Goal: Task Accomplishment & Management: Manage account settings

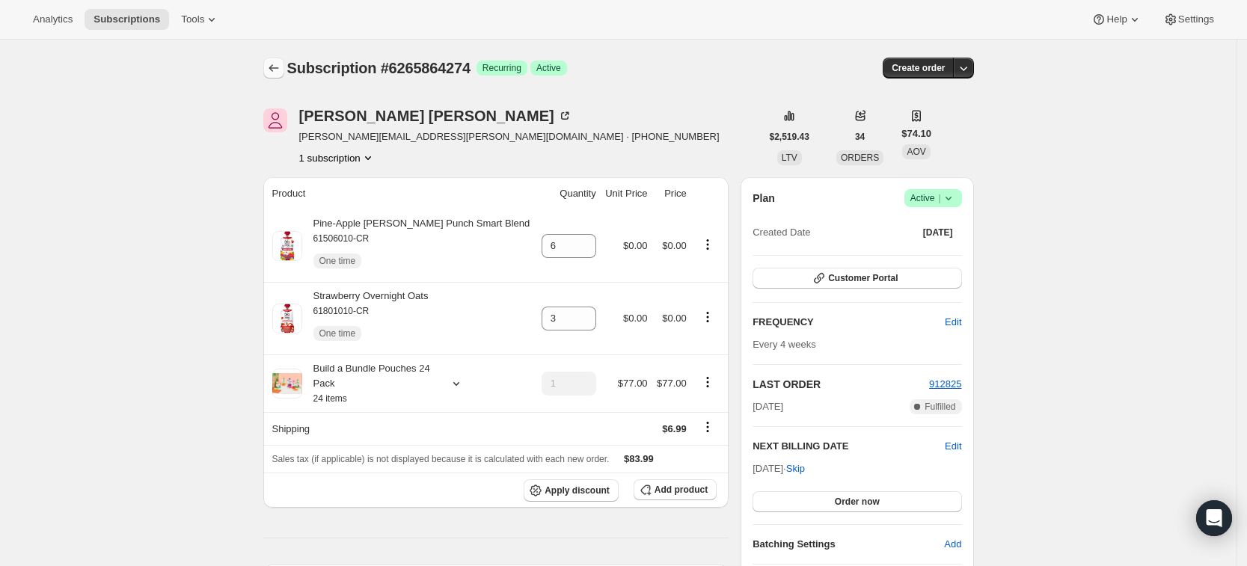
click at [280, 63] on icon "Subscriptions" at bounding box center [273, 68] width 15 height 15
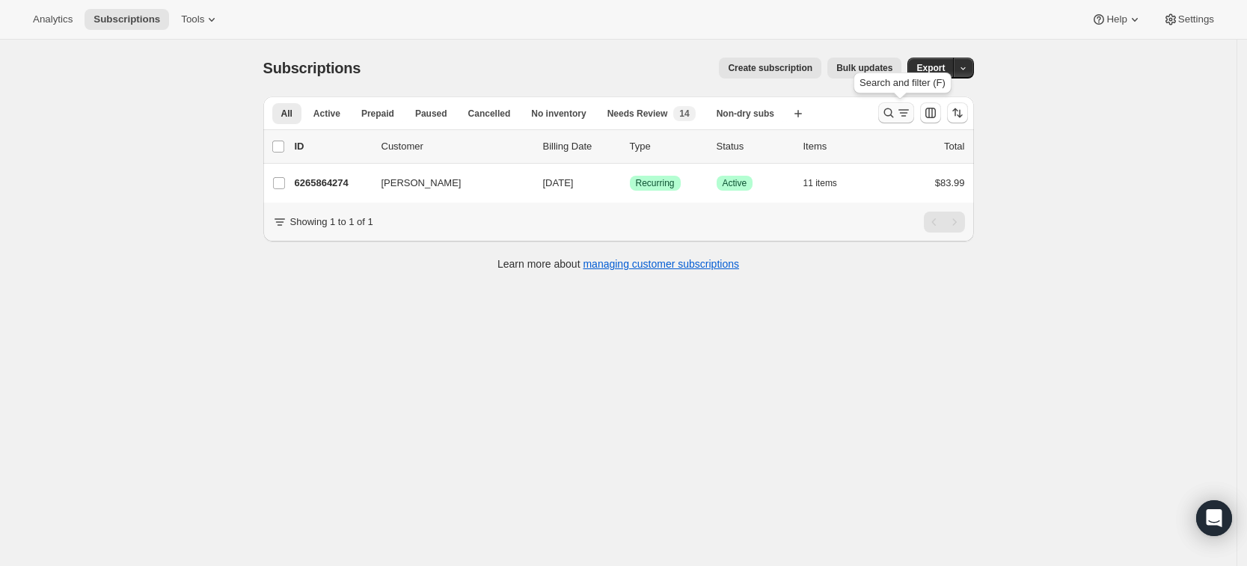
click at [888, 111] on icon "Search and filter results" at bounding box center [888, 112] width 15 height 15
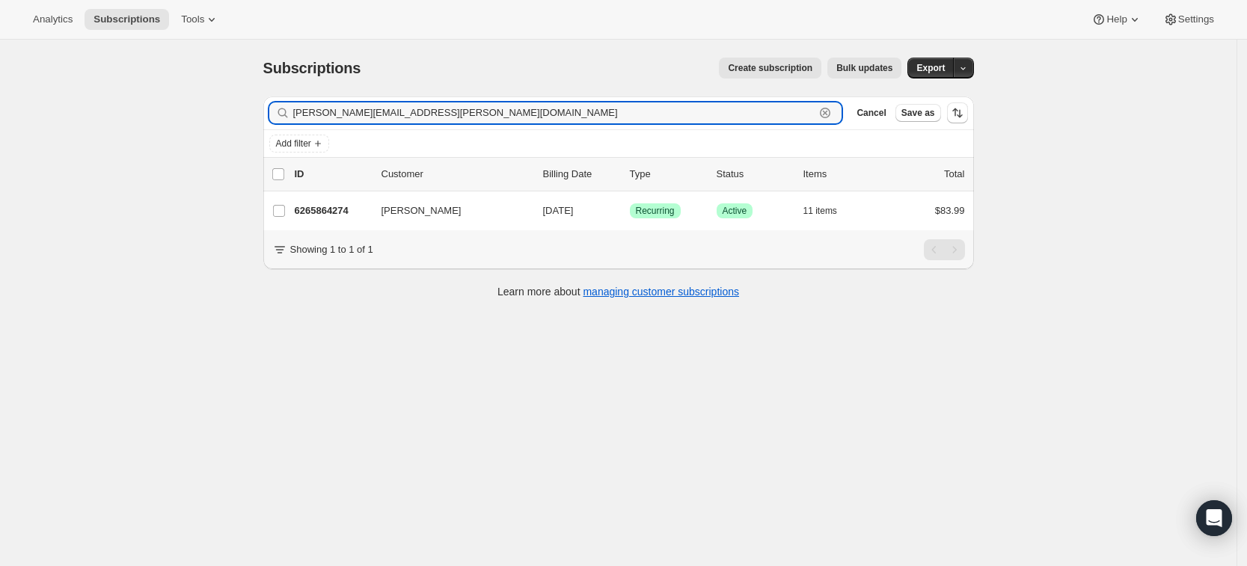
click at [830, 114] on icon "button" at bounding box center [825, 112] width 15 height 15
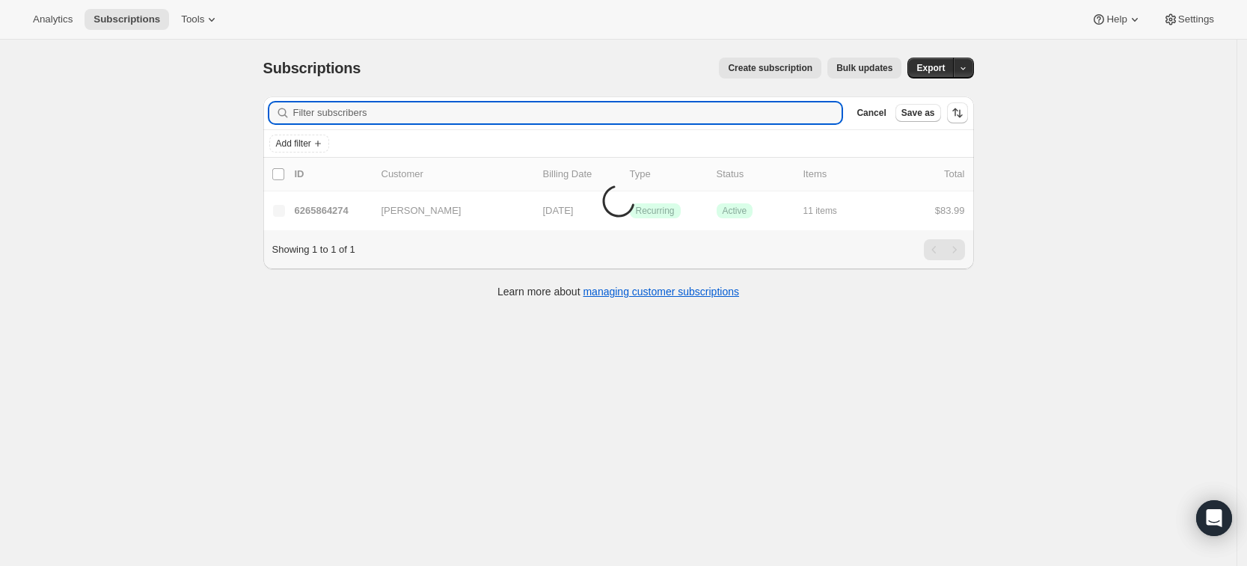
paste input "[EMAIL_ADDRESS][DOMAIN_NAME]"
type input "[EMAIL_ADDRESS][DOMAIN_NAME]"
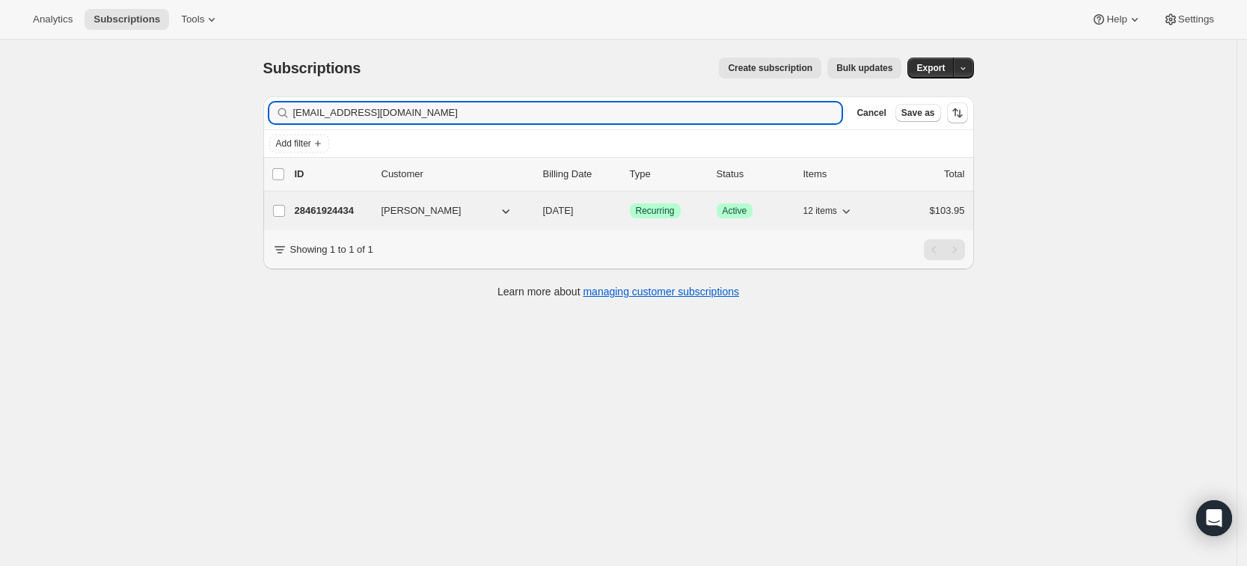
click at [315, 207] on p "28461924434" at bounding box center [332, 210] width 75 height 15
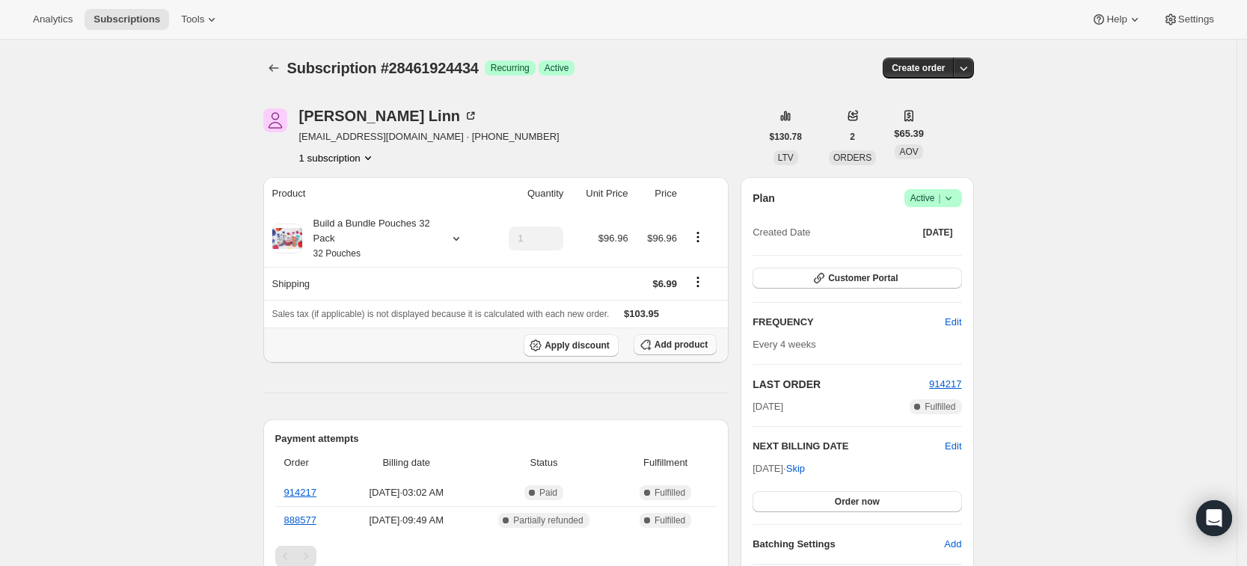
click at [672, 347] on span "Add product" at bounding box center [680, 345] width 53 height 12
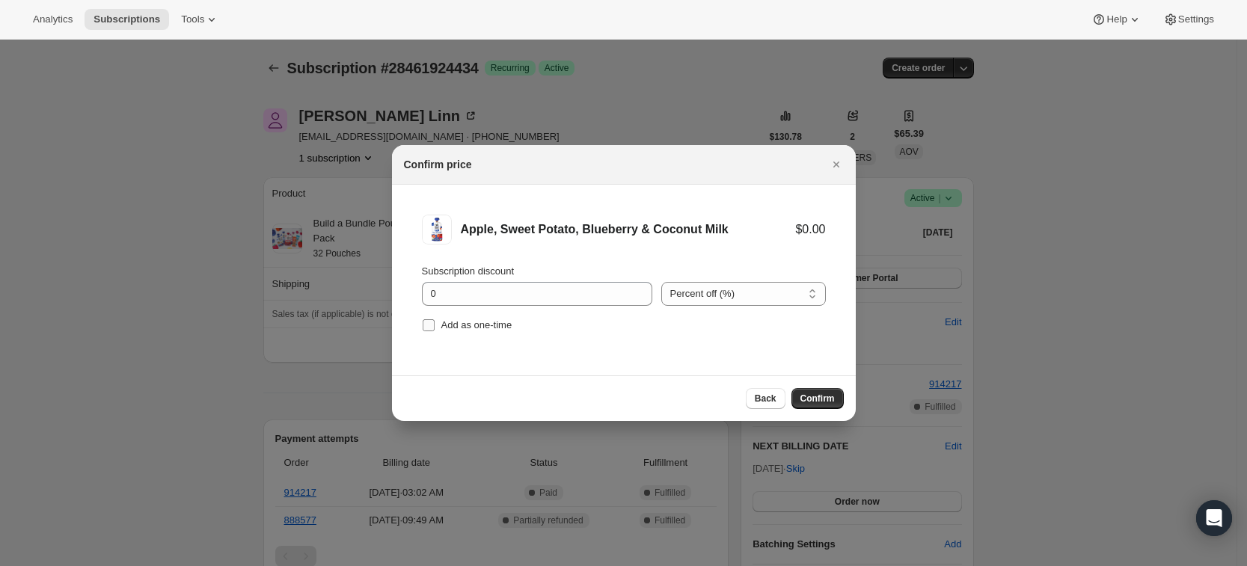
click at [482, 324] on span "Add as one-time" at bounding box center [476, 324] width 71 height 11
click at [435, 324] on input "Add as one-time" at bounding box center [429, 325] width 12 height 12
checkbox input "true"
click at [811, 400] on span "Confirm" at bounding box center [817, 399] width 34 height 12
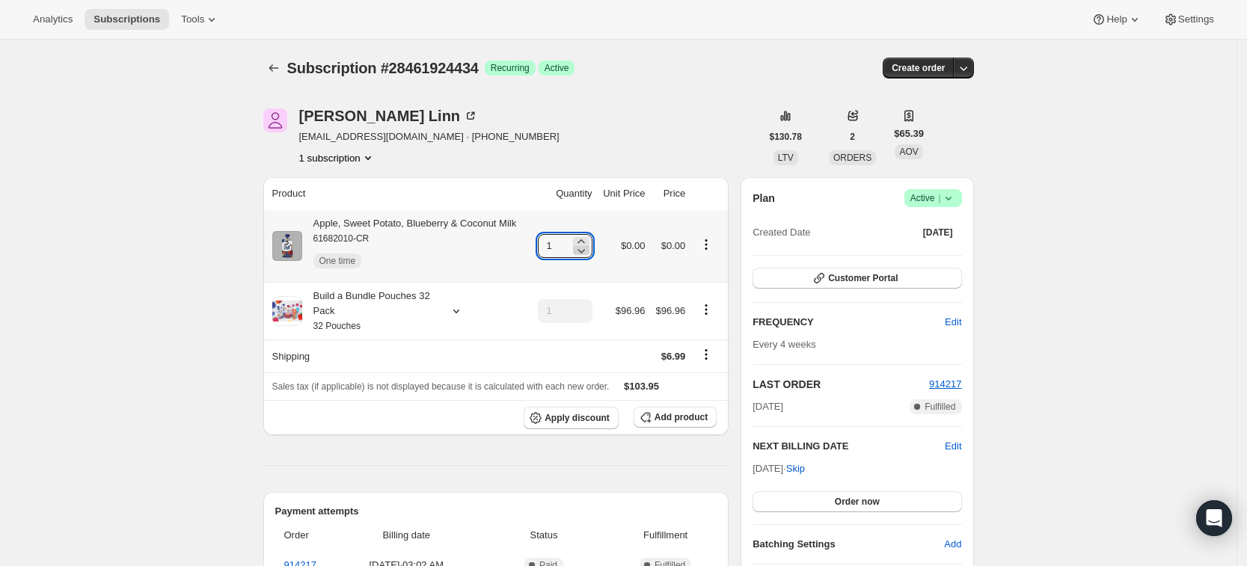
click at [586, 243] on icon at bounding box center [581, 250] width 15 height 15
click at [587, 236] on icon at bounding box center [581, 241] width 15 height 15
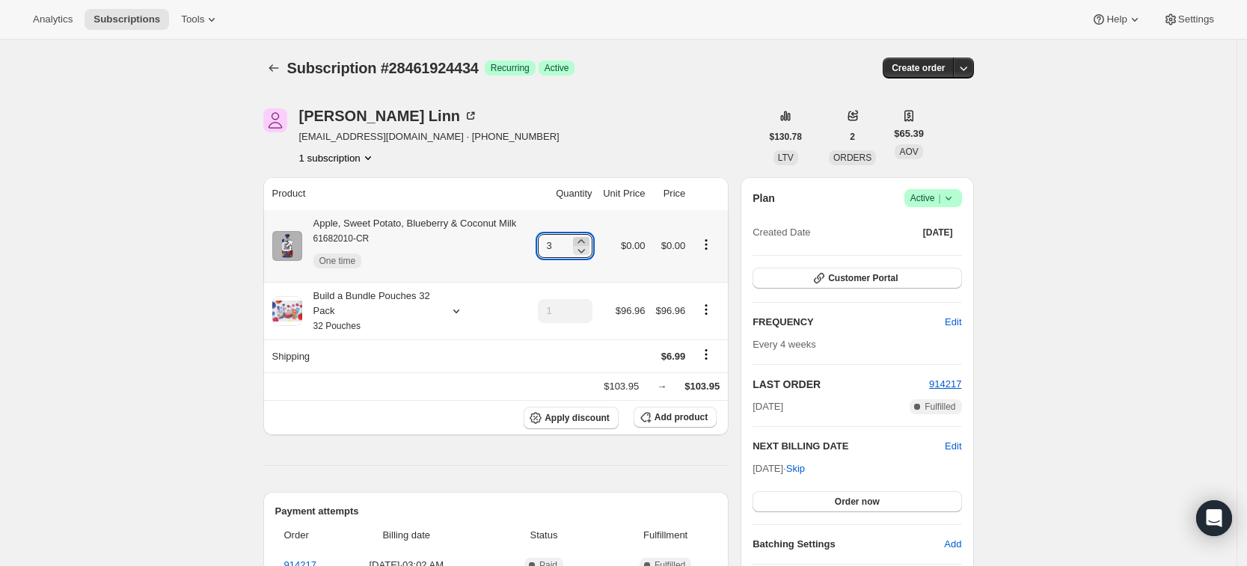
click at [587, 239] on icon at bounding box center [581, 241] width 15 height 15
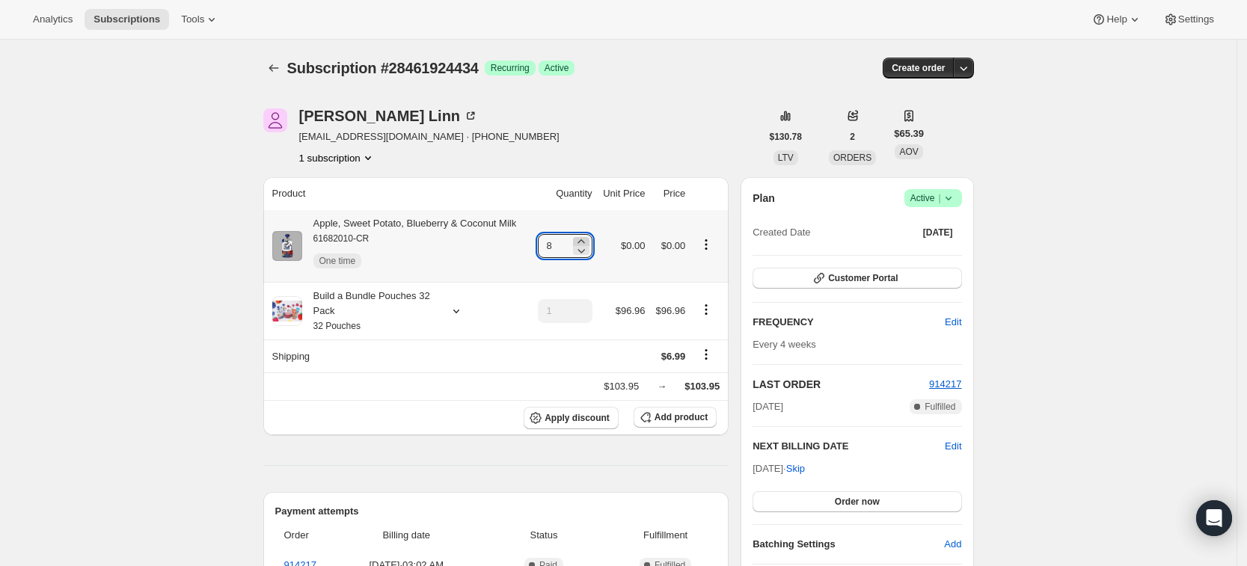
click at [587, 239] on icon at bounding box center [581, 241] width 15 height 15
type input "9"
